Goal: Task Accomplishment & Management: Manage account settings

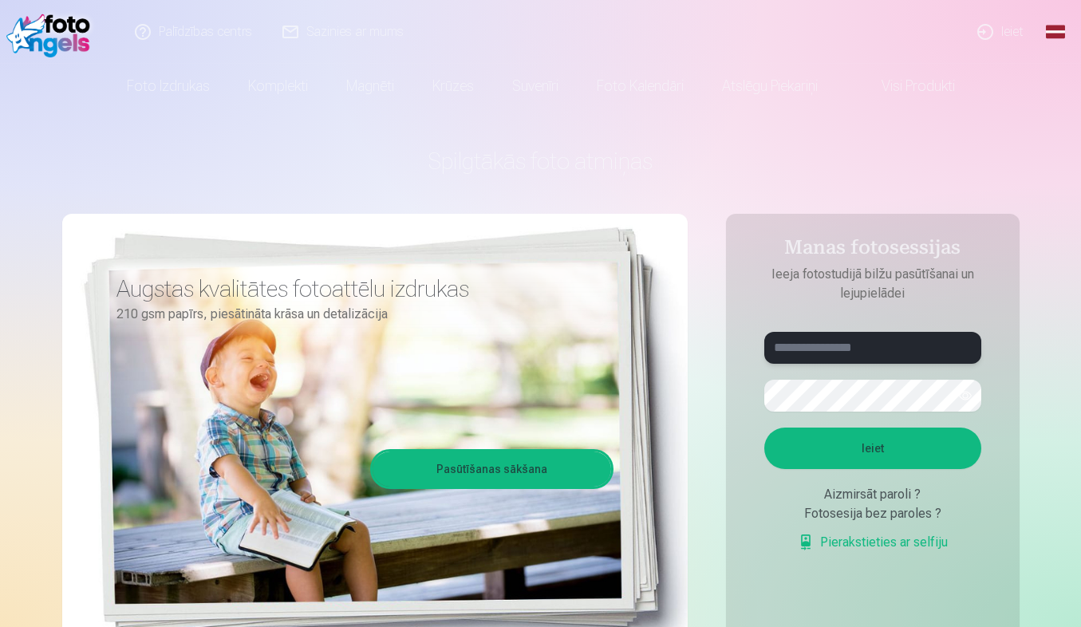
click at [849, 345] on input "text" at bounding box center [872, 348] width 217 height 32
click at [789, 165] on h1 "Spilgtākās foto atmiņas" at bounding box center [540, 161] width 957 height 29
click at [1011, 33] on link "Ieiet" at bounding box center [1001, 32] width 77 height 64
